Goal: Task Accomplishment & Management: Use online tool/utility

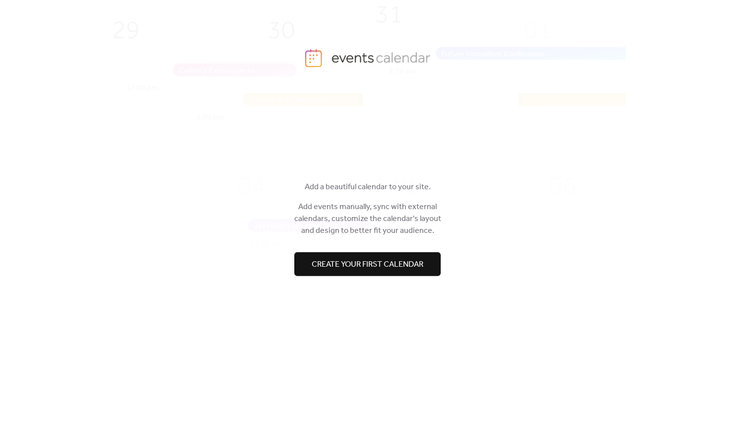
click at [365, 261] on span "Create your first calendar" at bounding box center [368, 264] width 112 height 12
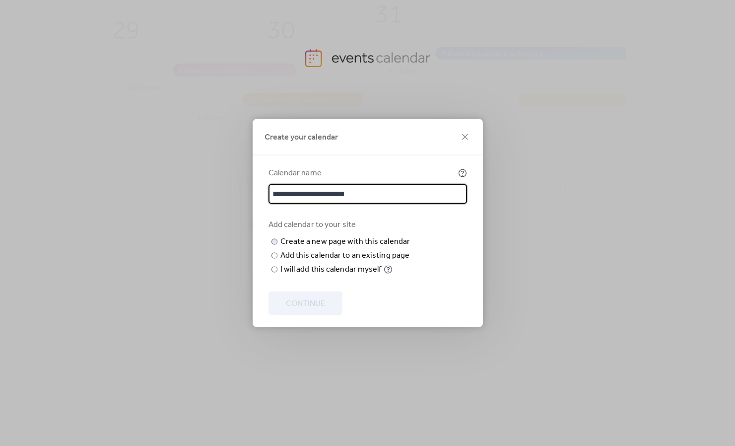
type input "**********"
click at [0, 0] on input "text" at bounding box center [0, 0] width 0 height 0
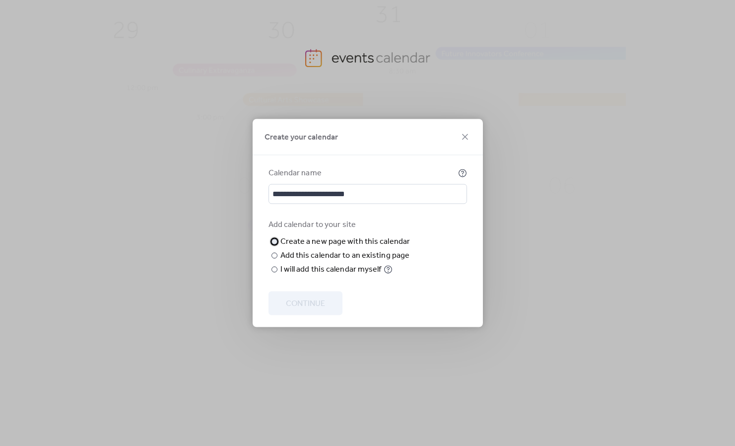
click at [0, 0] on div "New page name" at bounding box center [0, 0] width 0 height 0
click at [276, 259] on div at bounding box center [275, 256] width 6 height 6
click at [0, 0] on span "Choose page" at bounding box center [0, 0] width 0 height 0
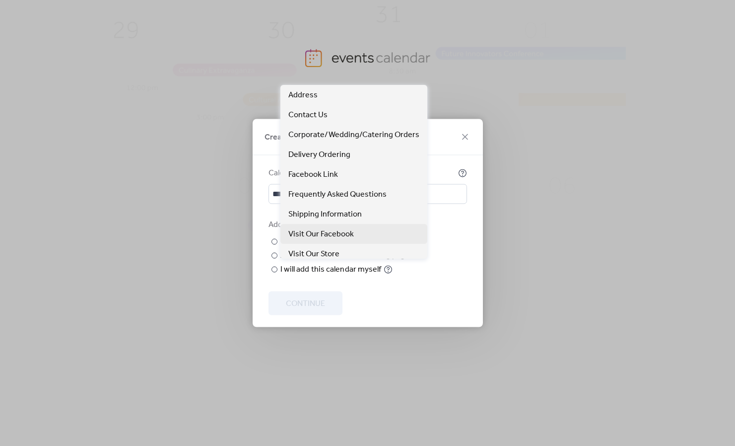
scroll to position [45, 0]
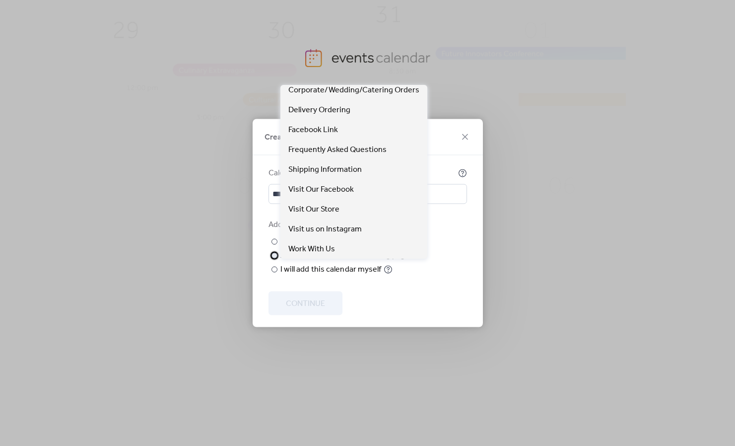
click at [0, 0] on div at bounding box center [0, 0] width 0 height 0
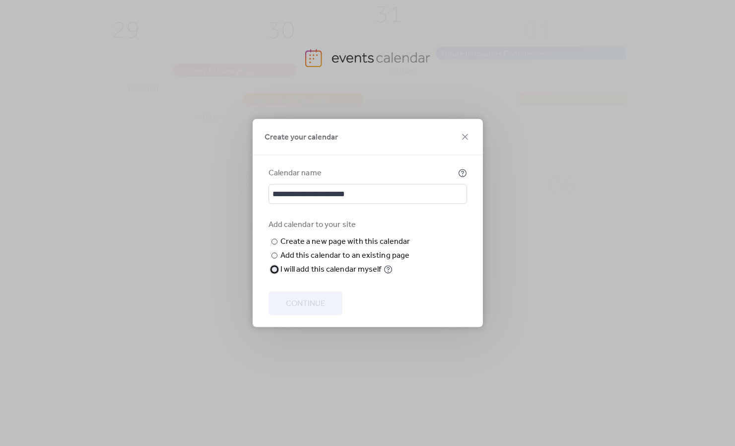
click at [292, 276] on div "I will add this calendar myself" at bounding box center [330, 270] width 101 height 12
click at [306, 314] on button "Continue" at bounding box center [306, 303] width 74 height 24
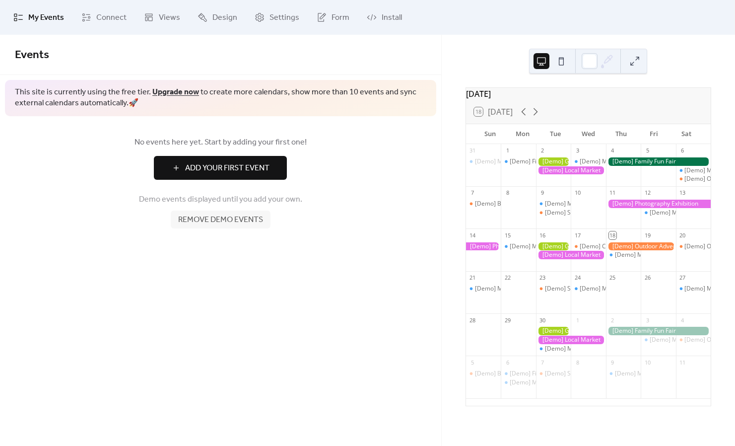
click at [627, 251] on div at bounding box center [641, 246] width 70 height 8
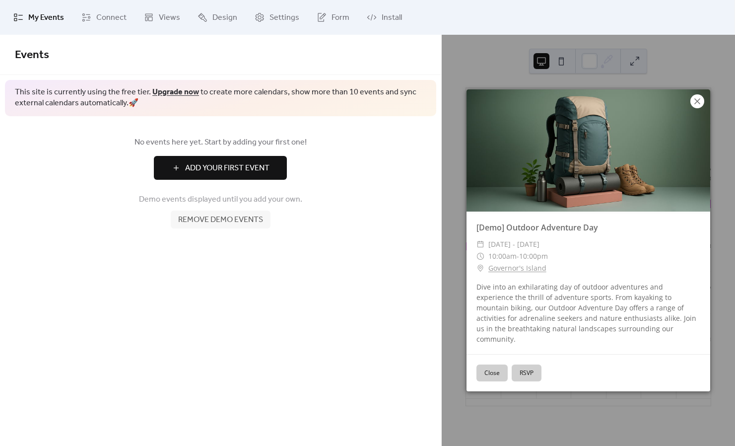
click at [700, 107] on icon at bounding box center [698, 101] width 12 height 12
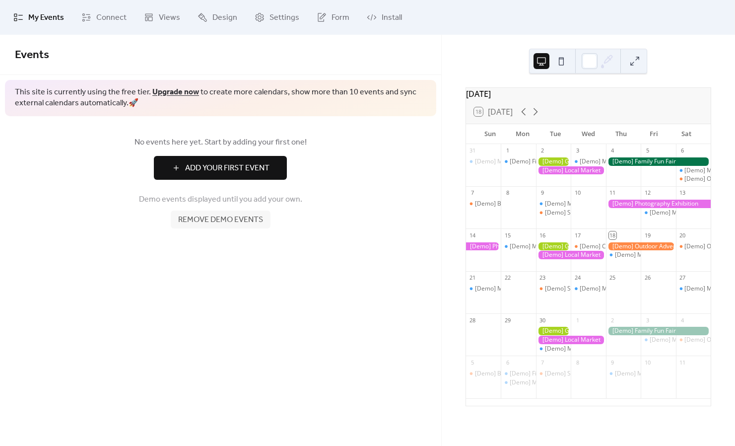
click at [209, 222] on span "Remove demo events" at bounding box center [220, 220] width 85 height 12
